Goal: Task Accomplishment & Management: Complete application form

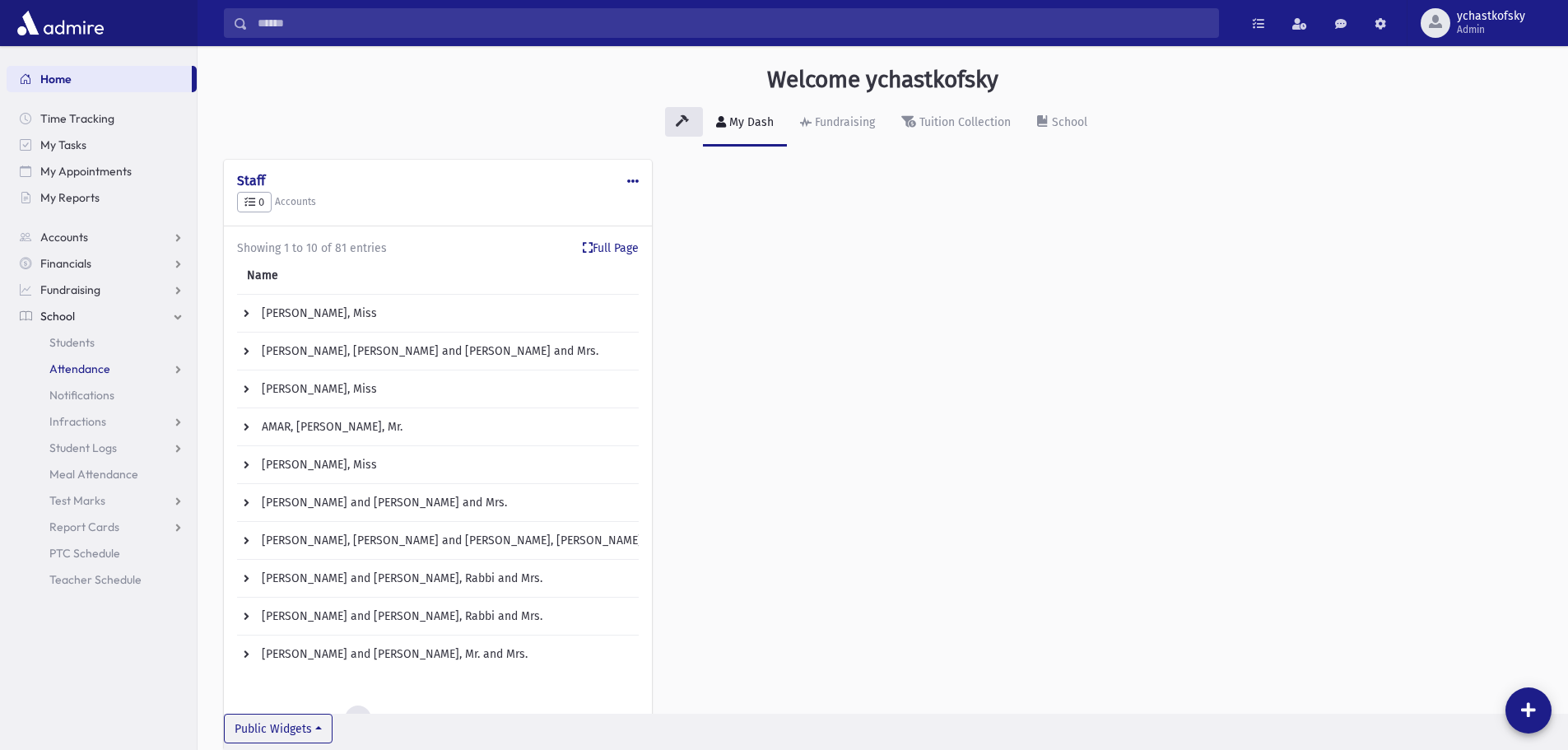
click at [63, 369] on span "Attendance" at bounding box center [79, 369] width 61 height 15
click at [73, 391] on span "Entry" at bounding box center [76, 395] width 28 height 15
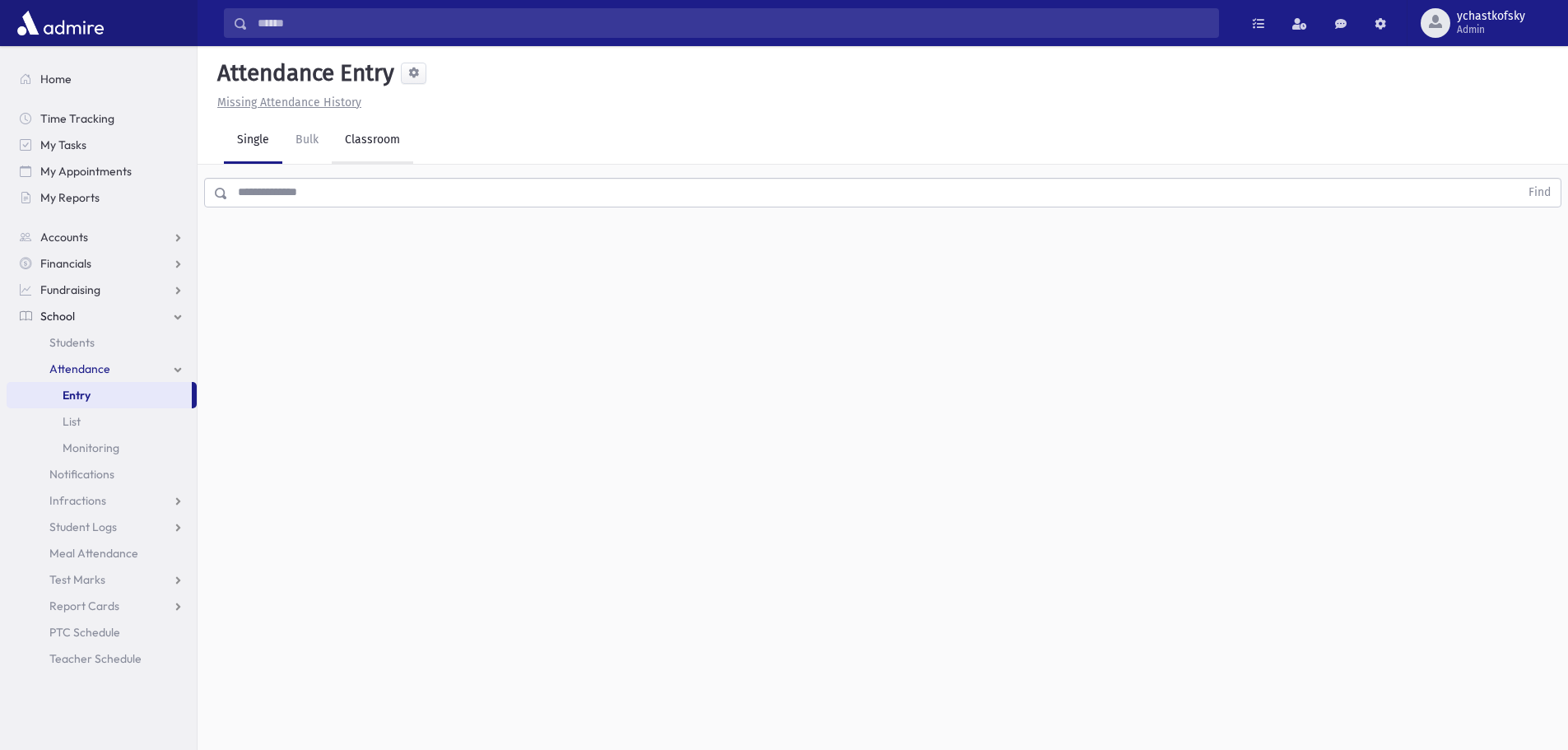
click at [373, 141] on link "Classroom" at bounding box center [373, 141] width 82 height 46
click at [64, 502] on span "Infractions" at bounding box center [77, 501] width 57 height 15
click at [80, 527] on span "Entry" at bounding box center [76, 527] width 28 height 15
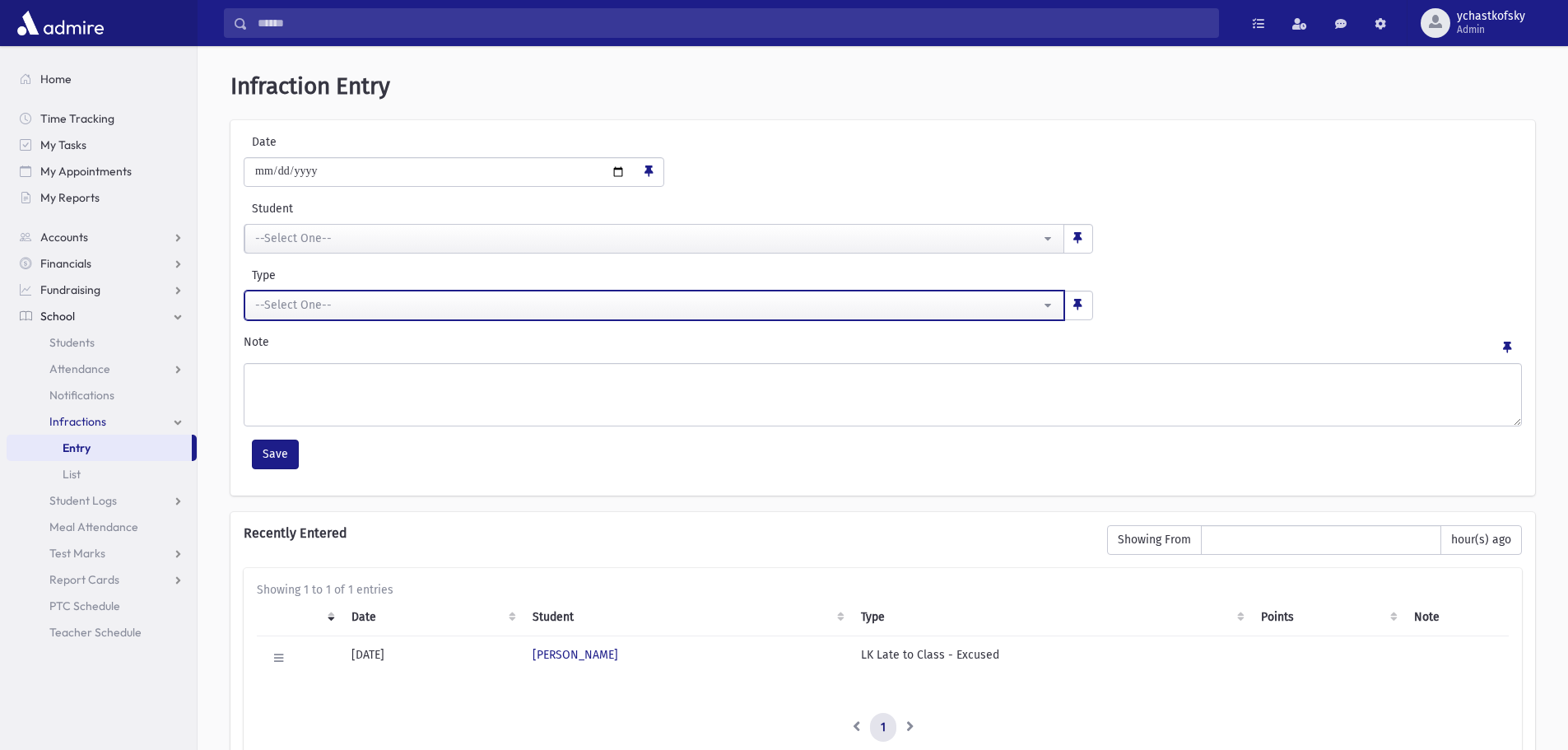
click at [285, 305] on div "--Select One--" at bounding box center [648, 305] width 785 height 17
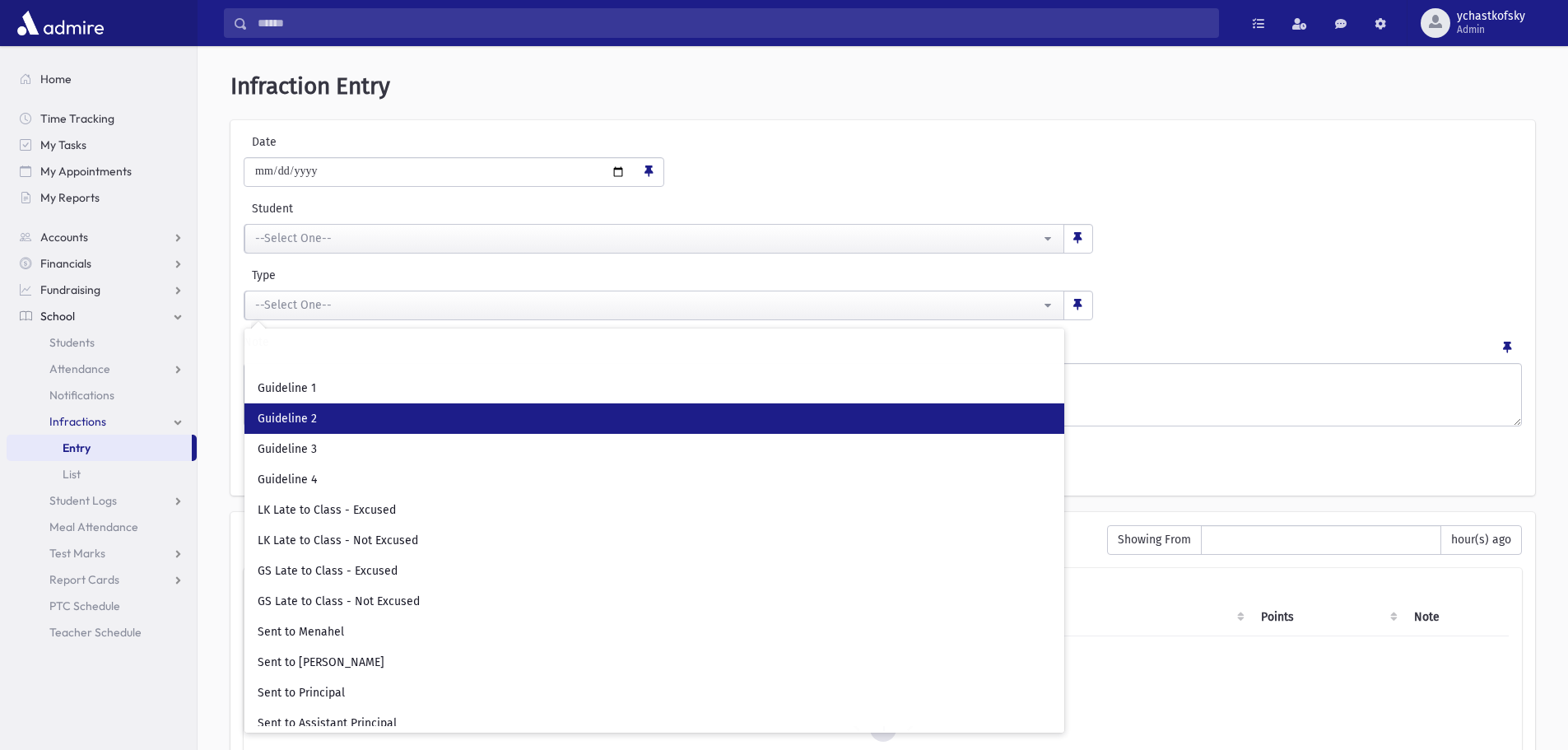
scroll to position [39, 0]
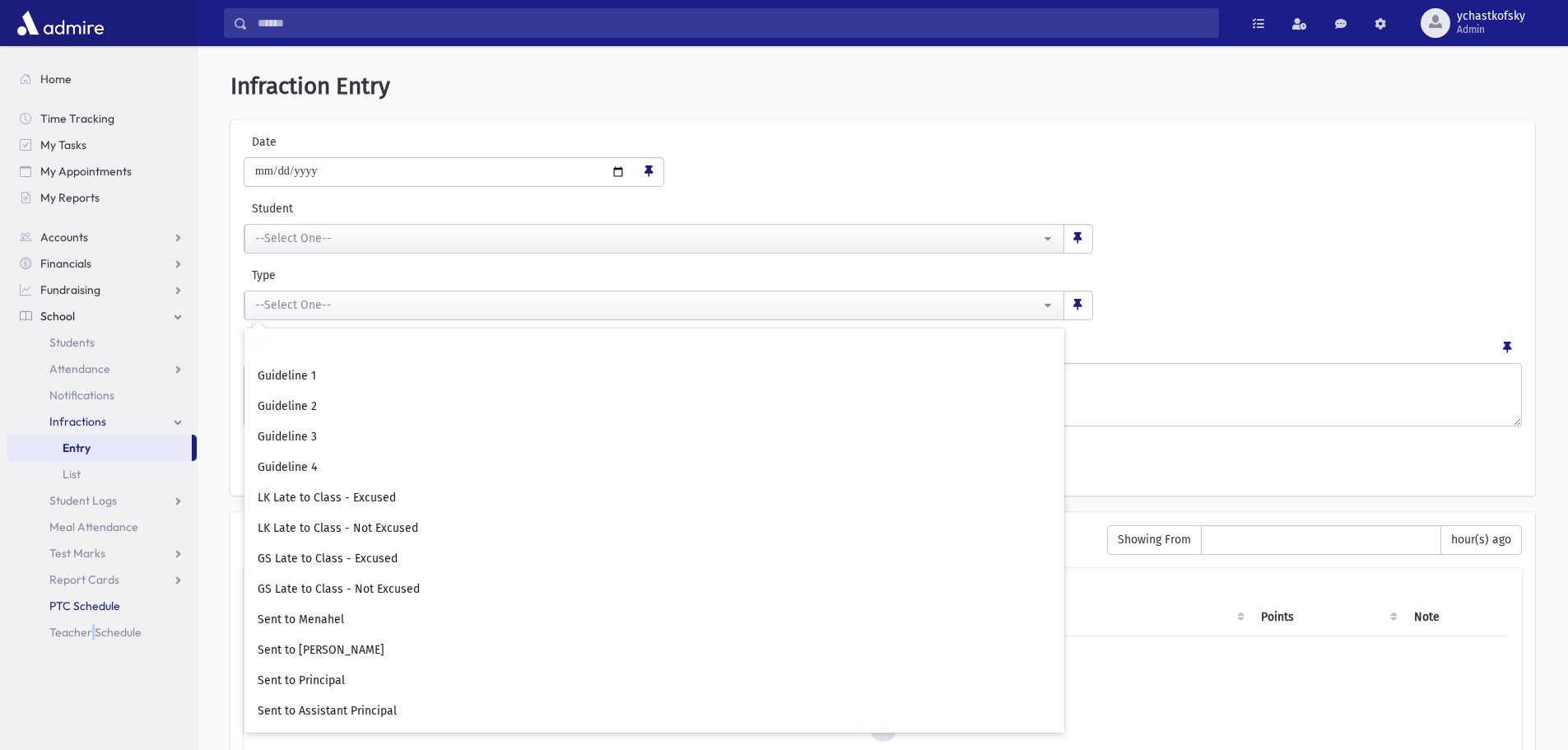
drag, startPoint x: 91, startPoint y: 682, endPoint x: 77, endPoint y: 594, distance: 89.1
click at [93, 681] on section "Home Time Tracking My Tasks My Appointments My Reports Accounts Accounts Accoun…" at bounding box center [98, 398] width 197 height 704
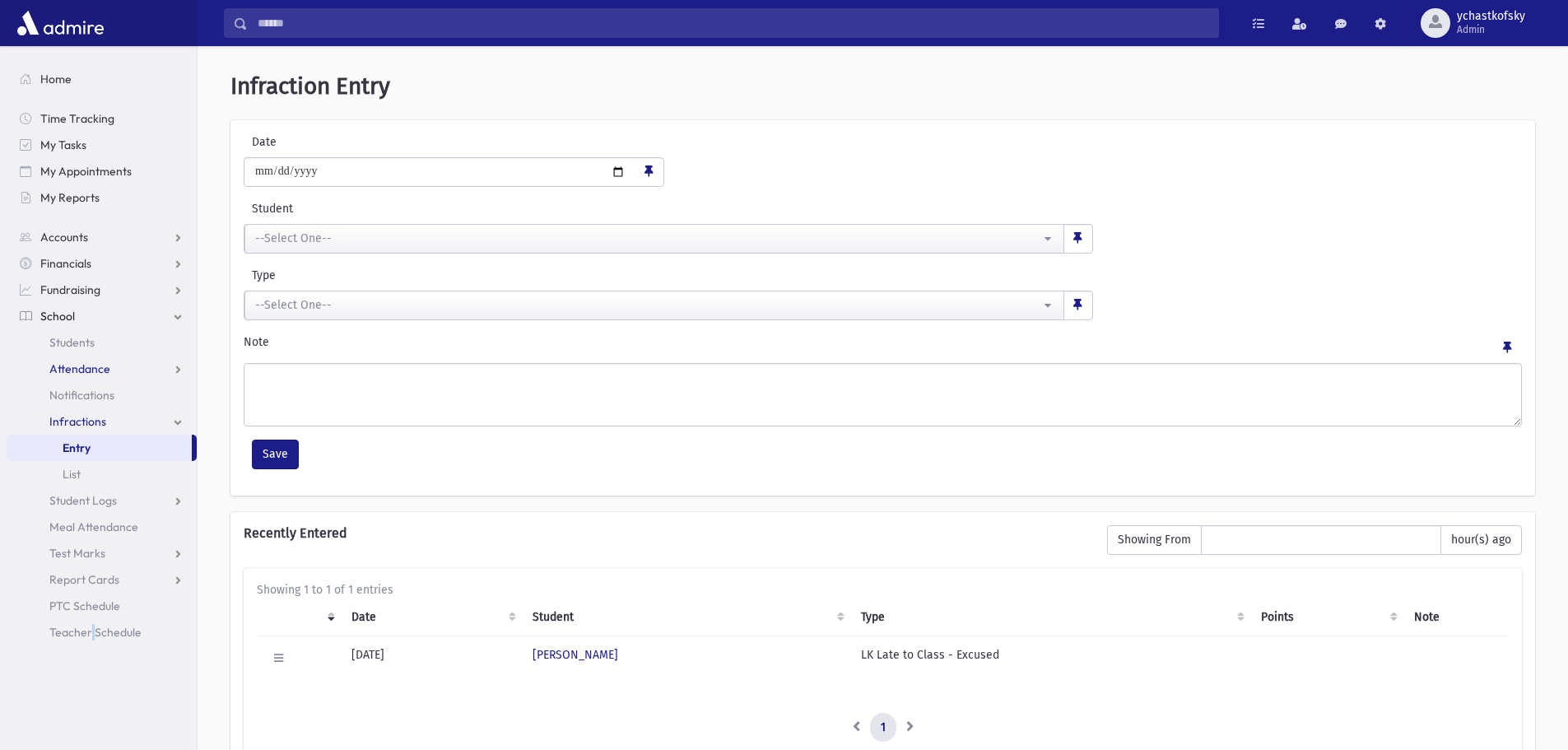
click at [97, 362] on span "Attendance" at bounding box center [79, 369] width 61 height 15
click at [78, 392] on span "Entry" at bounding box center [76, 395] width 28 height 15
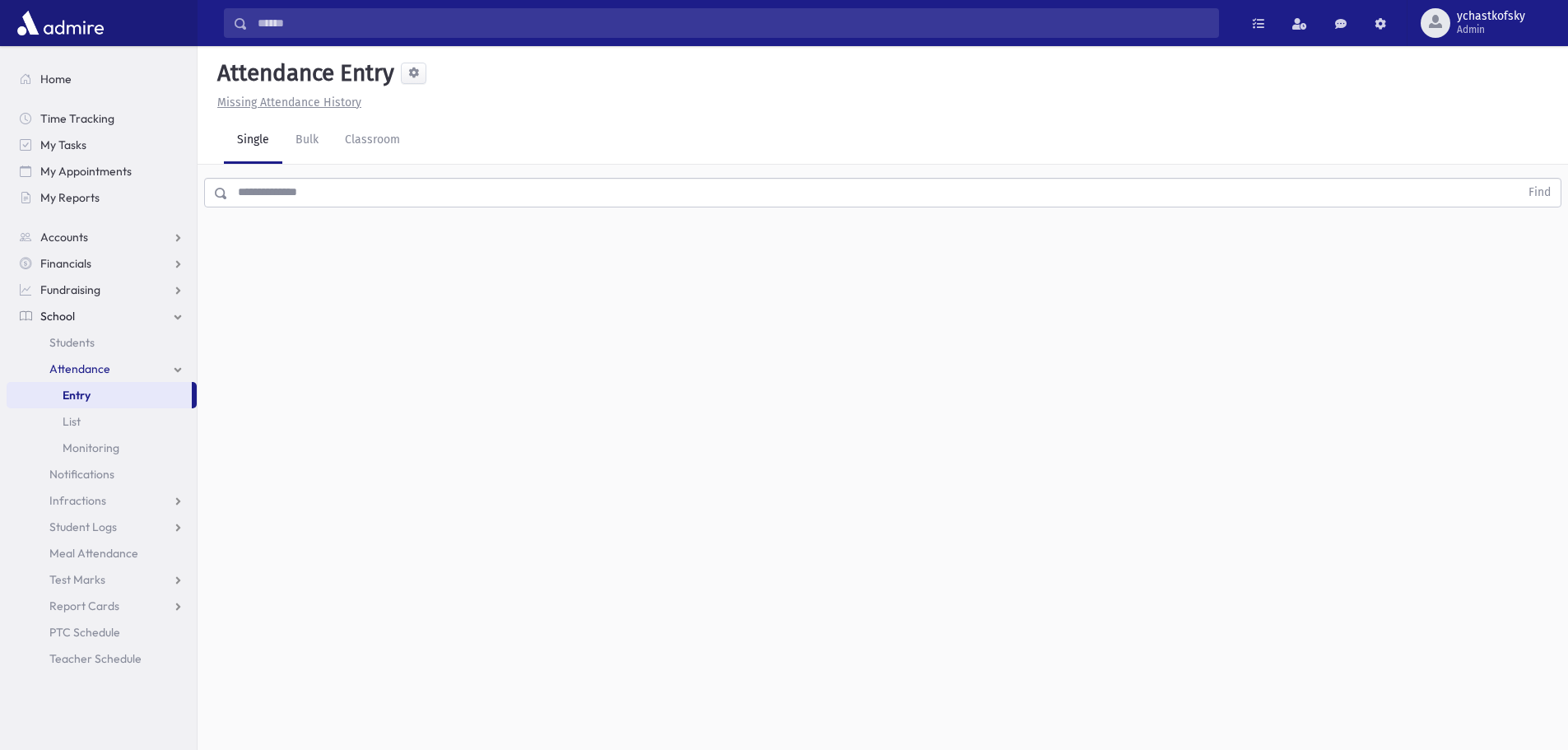
click at [328, 185] on input "text" at bounding box center [873, 192] width 1291 height 30
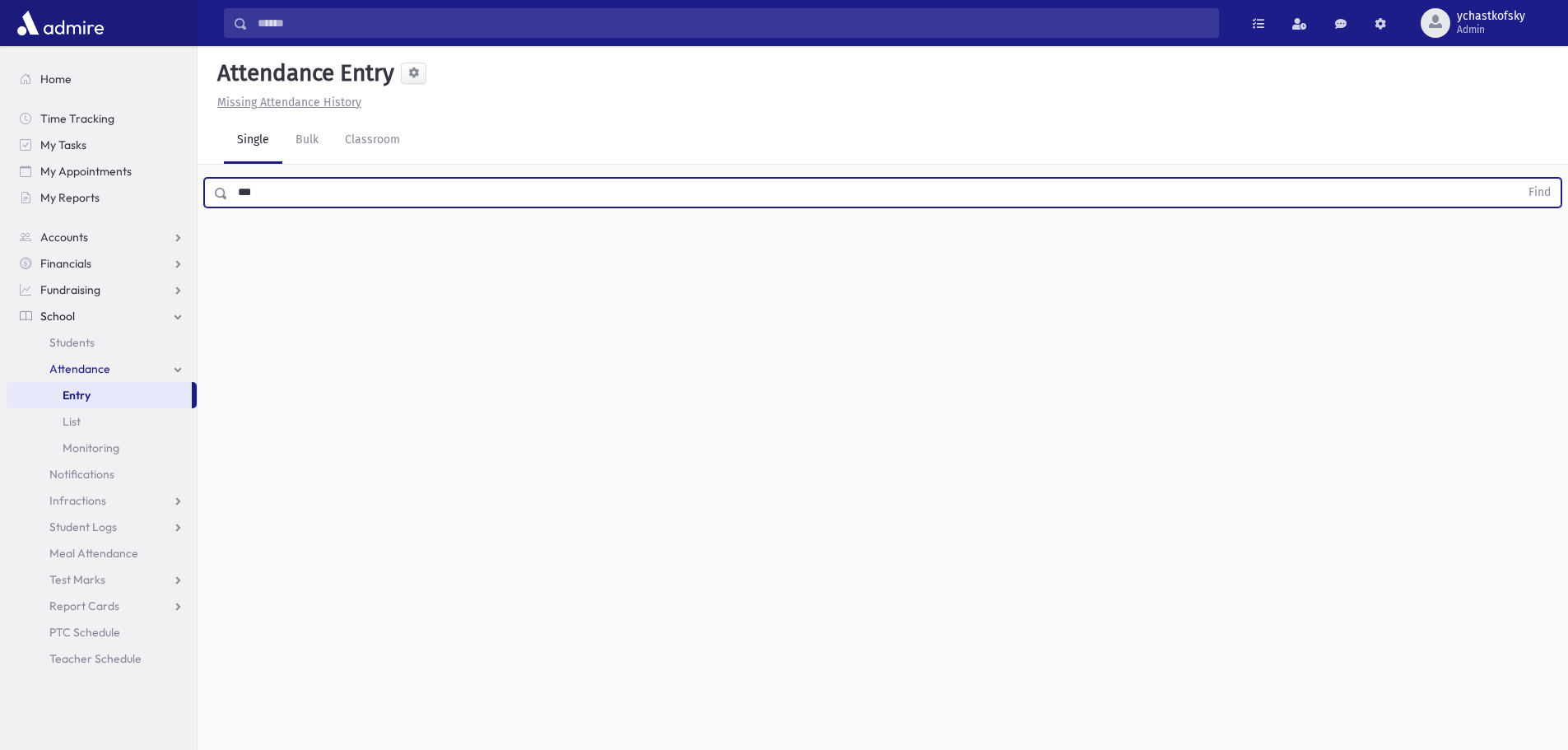
type input "***"
click at [1519, 179] on button "Find" at bounding box center [1540, 192] width 42 height 28
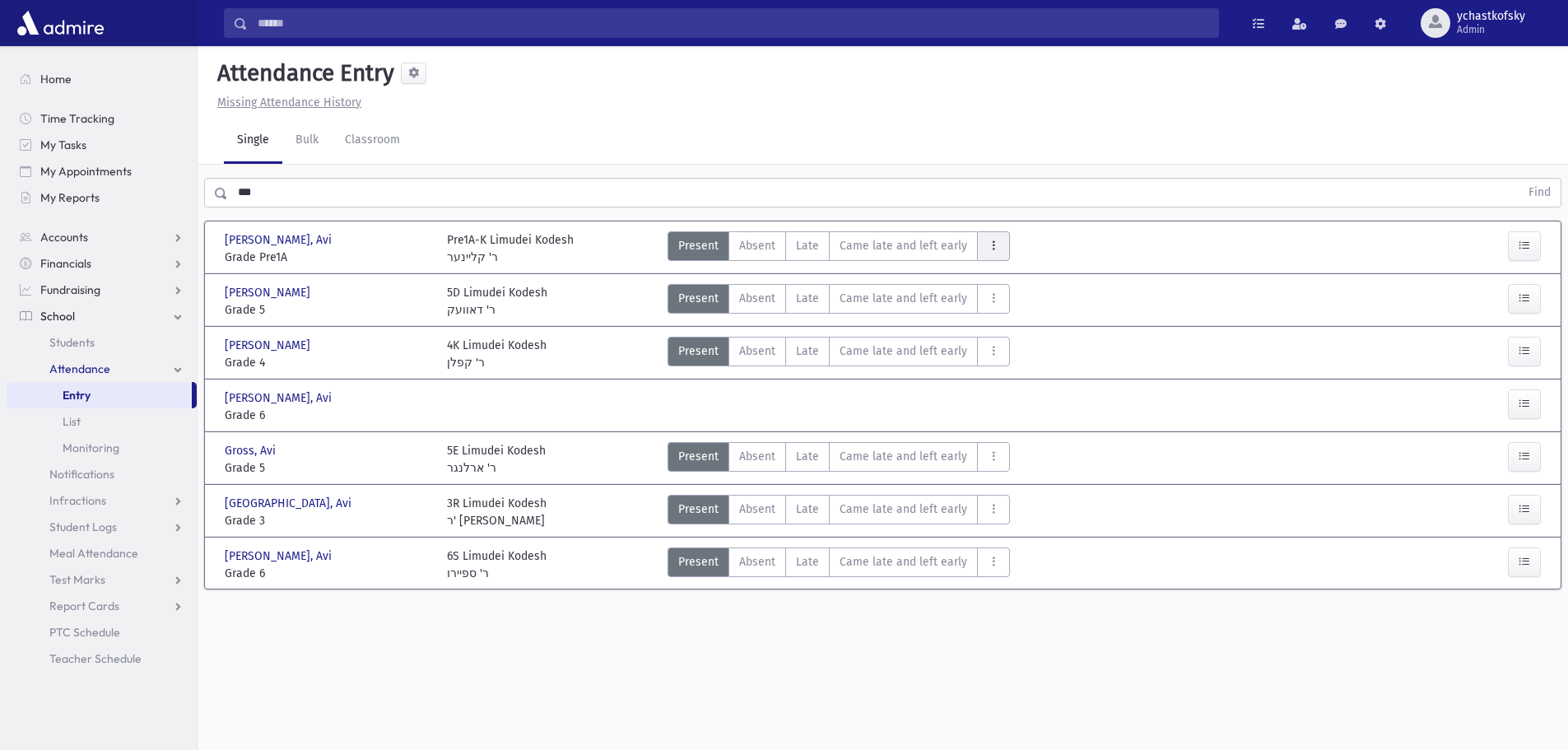
click at [999, 246] on button "AttTypes" at bounding box center [994, 246] width 33 height 30
click at [806, 670] on div "Attendance Entry Missing Attendance History Single Bulk Classroom *** Find Abra…" at bounding box center [883, 398] width 1371 height 704
click at [353, 135] on link "Classroom" at bounding box center [373, 141] width 82 height 46
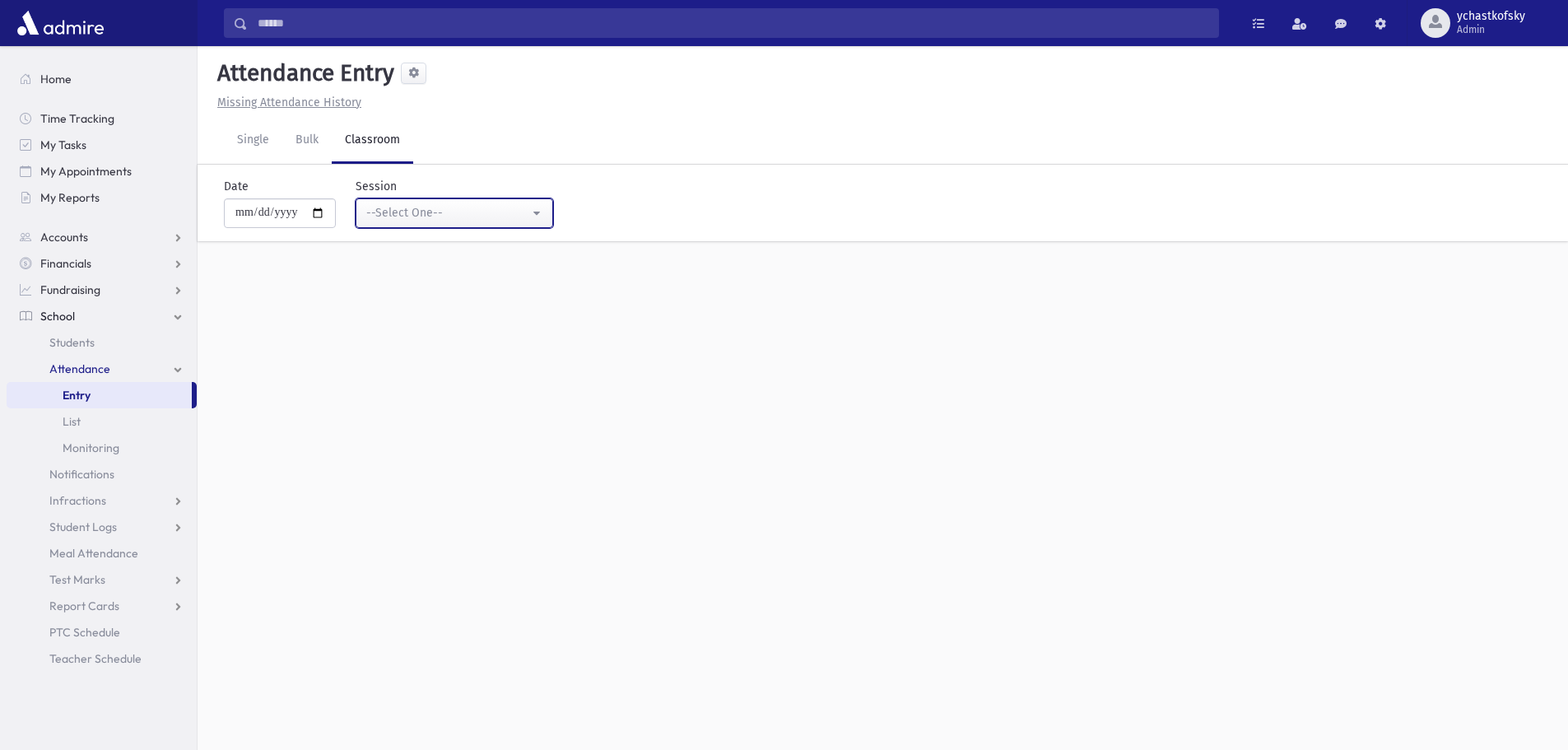
click at [406, 205] on div "--Select One--" at bounding box center [448, 212] width 163 height 17
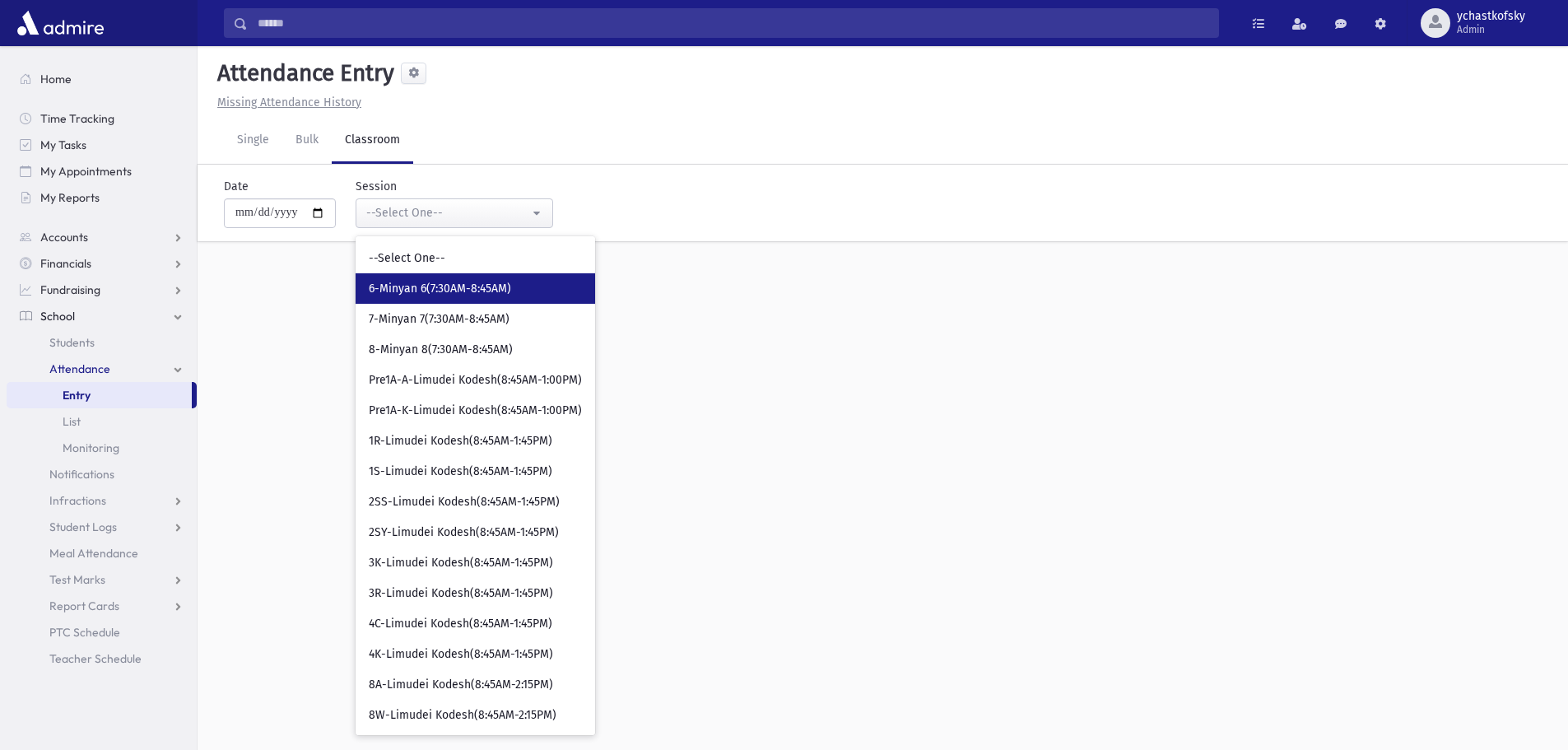
click at [413, 290] on span "6-Minyan 6(7:30AM-8:45AM)" at bounding box center [440, 289] width 142 height 16
select select "****"
